Goal: Task Accomplishment & Management: Complete application form

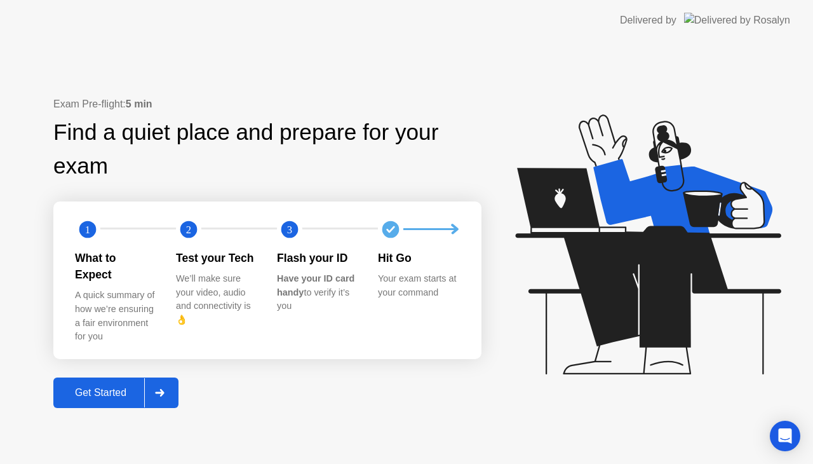
click at [170, 380] on div at bounding box center [159, 392] width 30 height 29
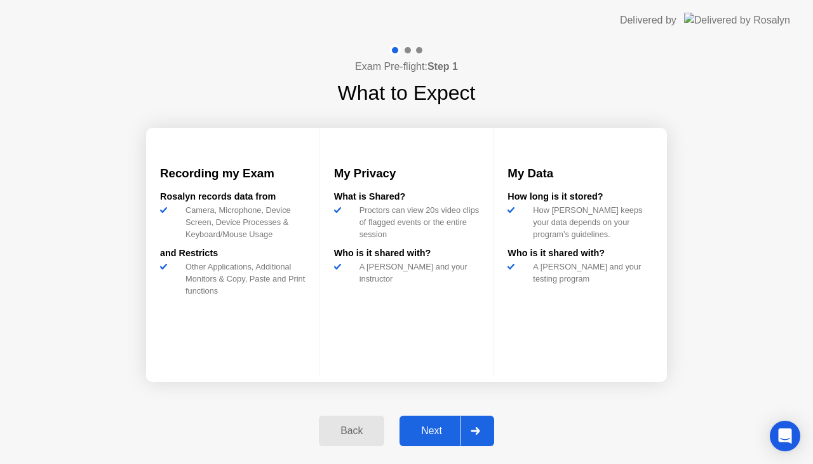
click at [482, 434] on div at bounding box center [475, 430] width 30 height 29
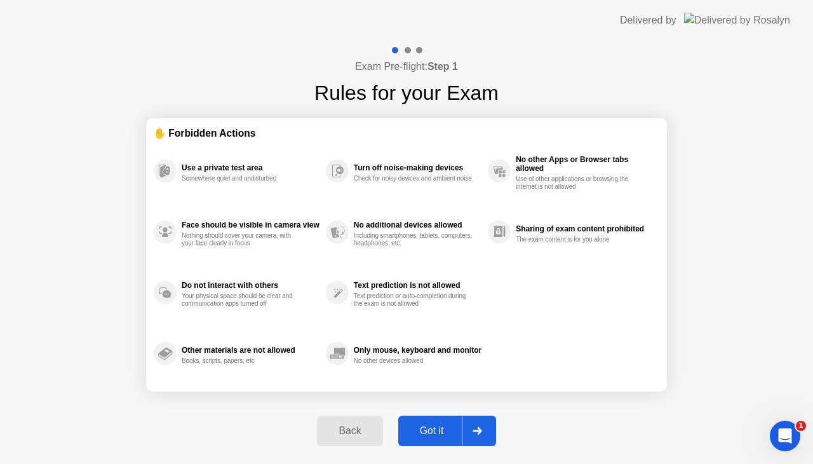
click at [482, 434] on div at bounding box center [477, 430] width 30 height 29
select select "**********"
select select "*******"
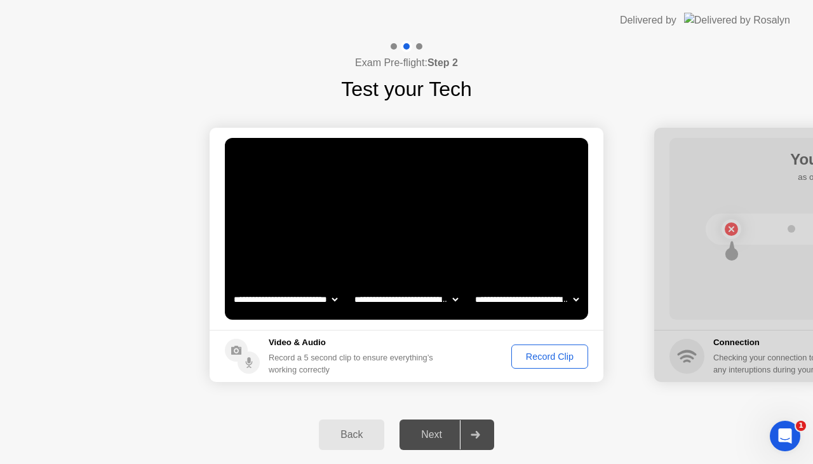
click at [545, 358] on div "Record Clip" at bounding box center [550, 356] width 68 height 10
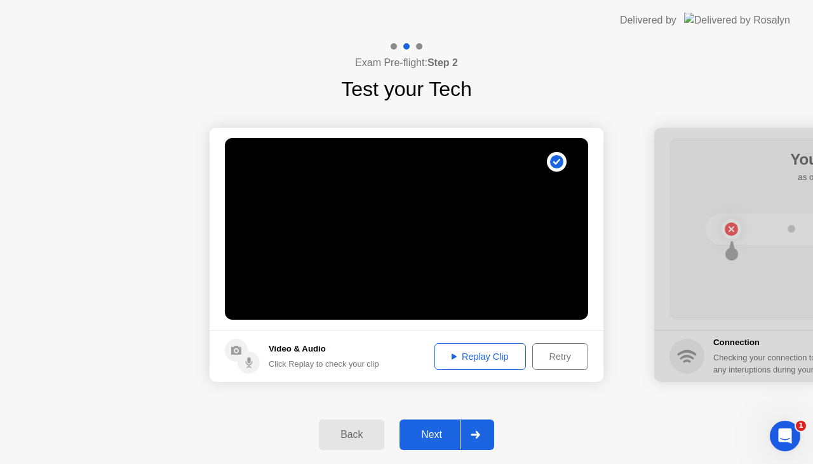
click at [480, 437] on icon at bounding box center [476, 435] width 10 height 8
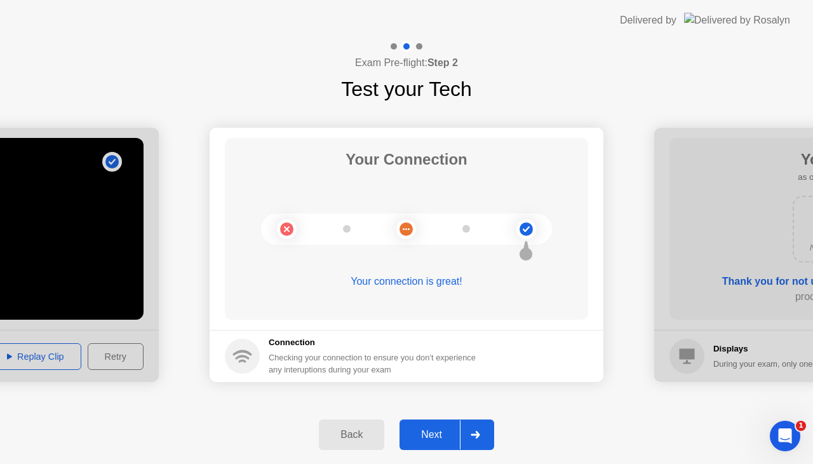
click at [480, 437] on icon at bounding box center [476, 435] width 10 height 8
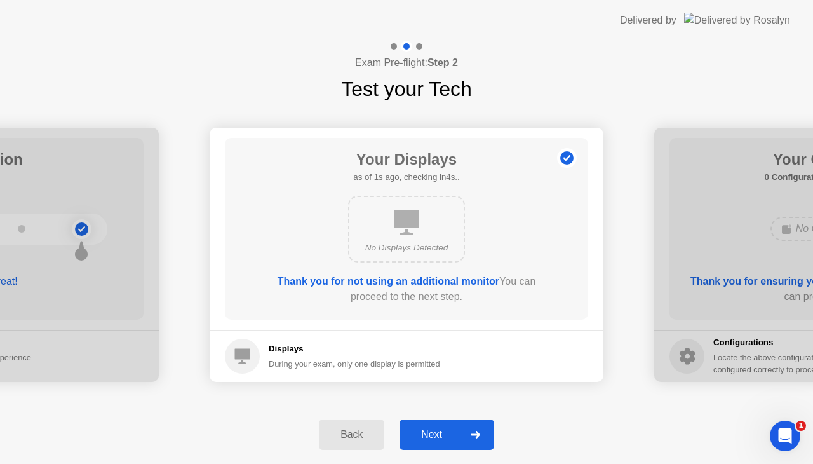
click at [480, 437] on icon at bounding box center [476, 435] width 10 height 8
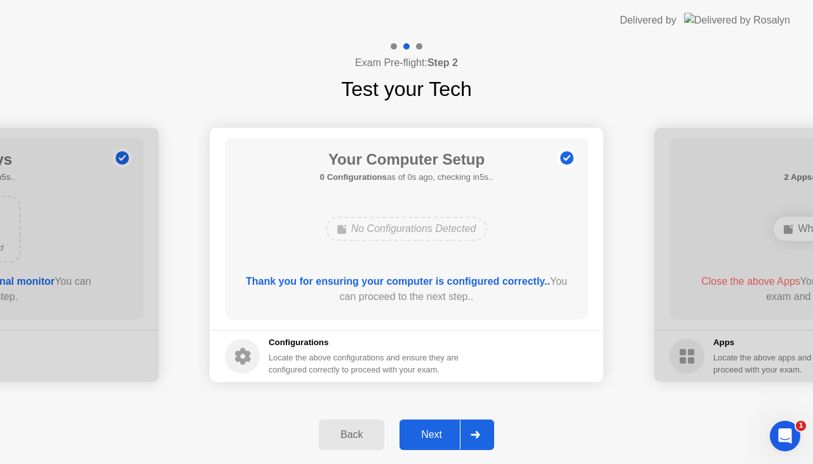
click at [480, 437] on icon at bounding box center [476, 435] width 10 height 8
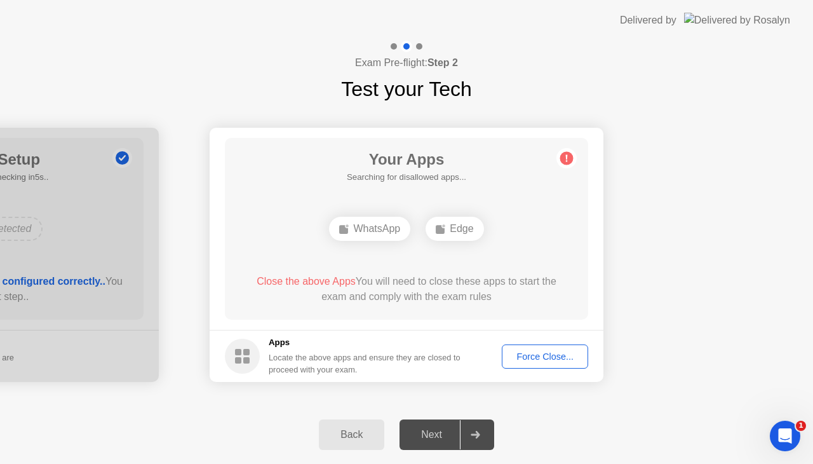
click at [549, 351] on div "Force Close..." at bounding box center [544, 356] width 77 height 10
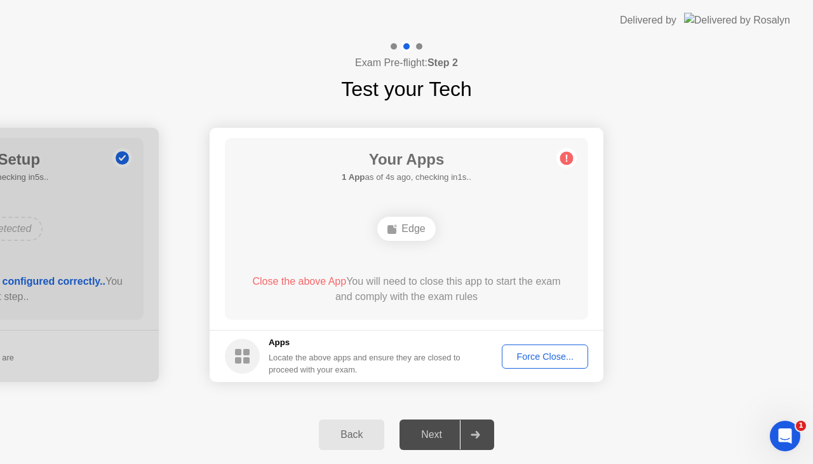
click at [562, 357] on div "Force Close..." at bounding box center [544, 356] width 77 height 10
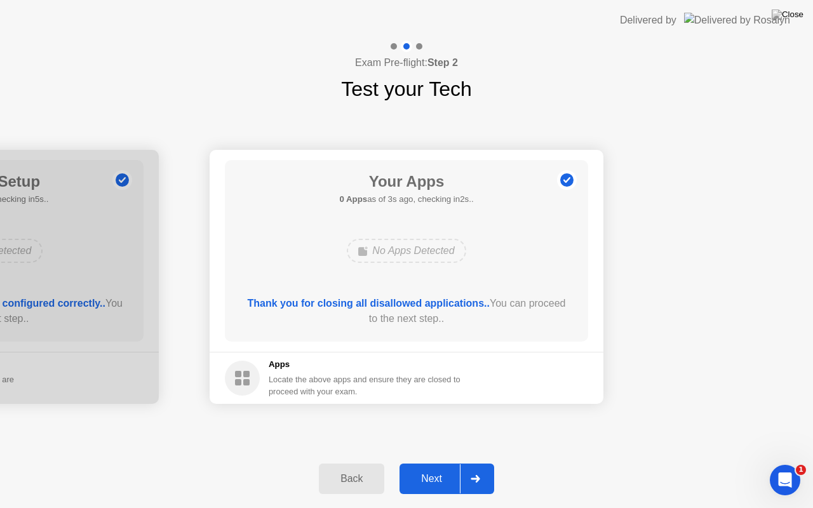
click at [478, 463] on div at bounding box center [475, 478] width 30 height 29
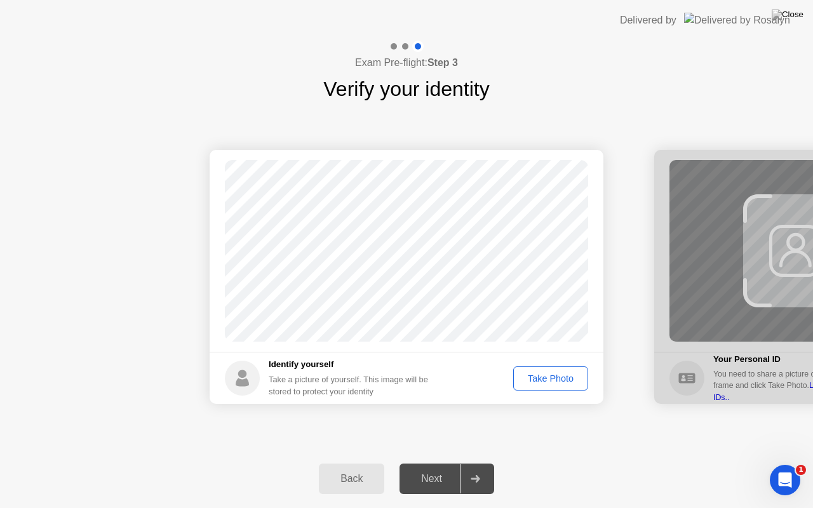
click at [544, 377] on div "Take Photo" at bounding box center [551, 378] width 66 height 10
click at [483, 463] on div at bounding box center [475, 478] width 30 height 29
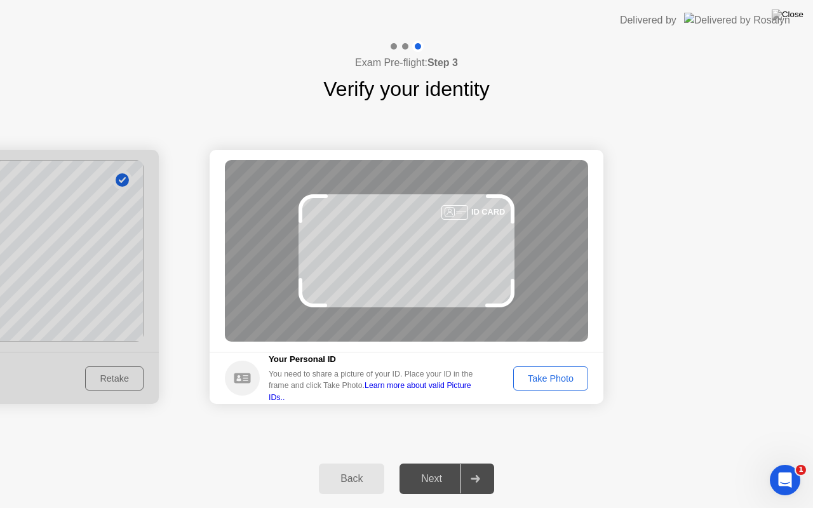
click at [546, 375] on div "Take Photo" at bounding box center [551, 378] width 66 height 10
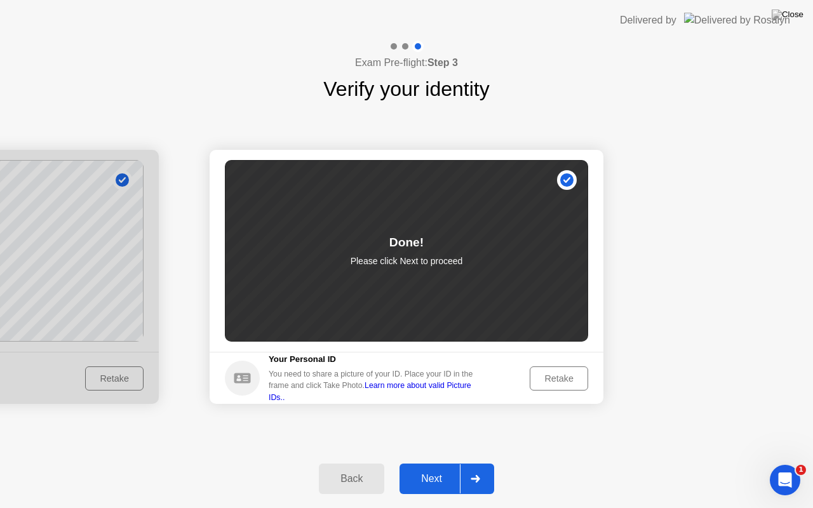
click at [478, 463] on icon at bounding box center [475, 479] width 9 height 8
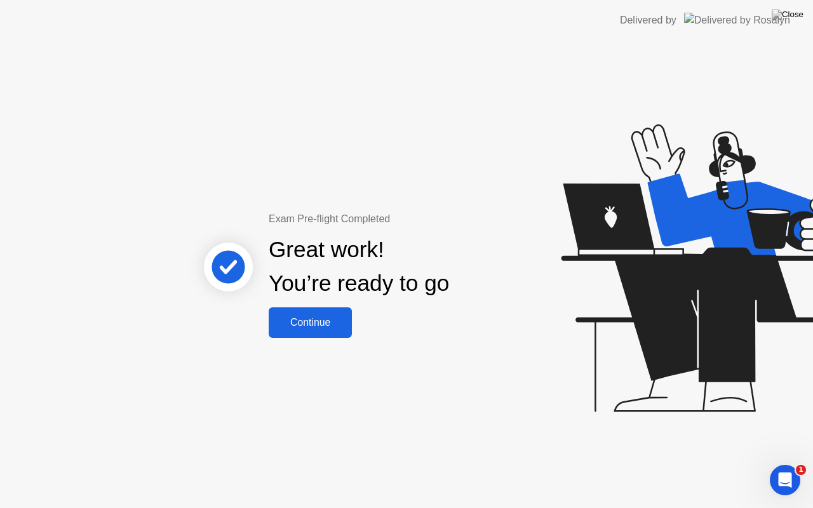
click at [313, 319] on div "Continue" at bounding box center [310, 322] width 76 height 11
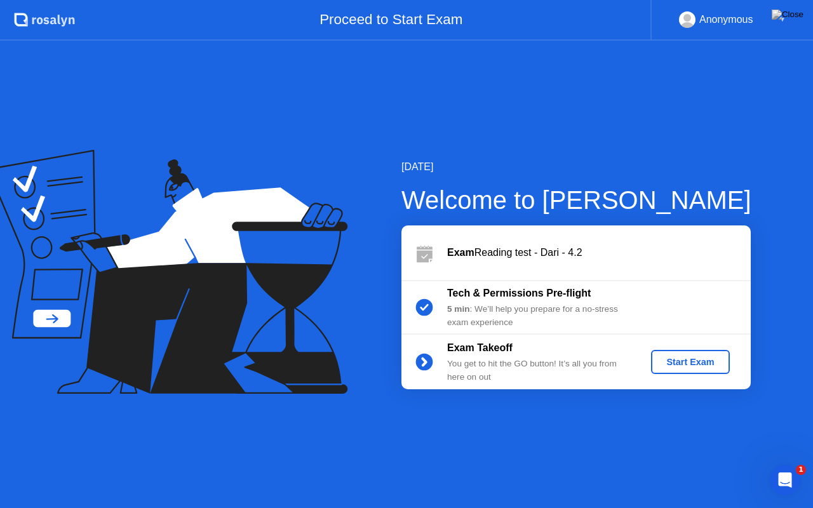
click at [681, 366] on div "Start Exam" at bounding box center [690, 362] width 68 height 10
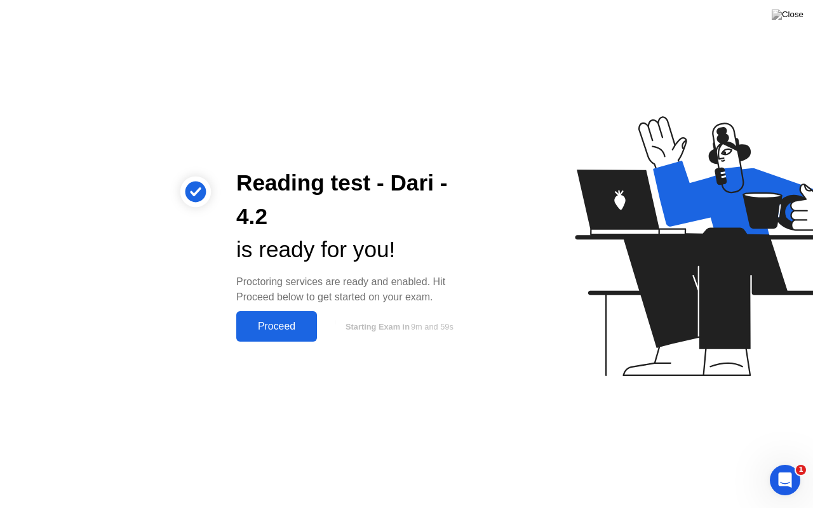
click at [276, 326] on div "Proceed" at bounding box center [276, 326] width 73 height 11
